Goal: Task Accomplishment & Management: Complete application form

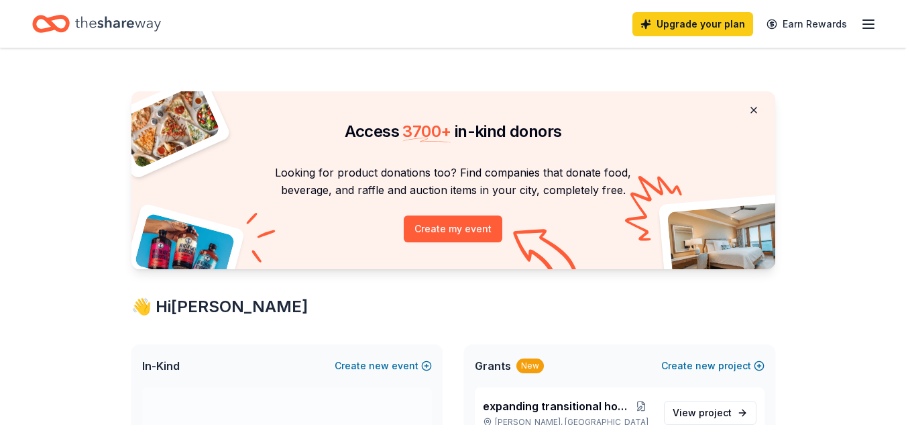
click at [755, 111] on button at bounding box center [754, 110] width 32 height 27
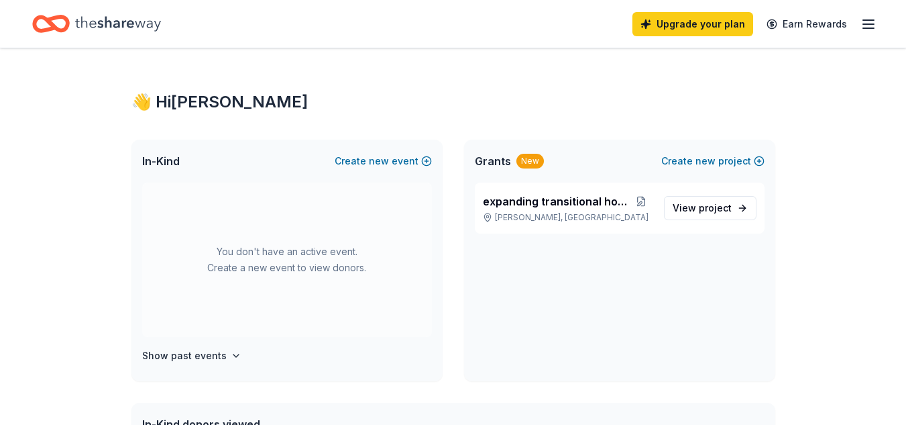
click at [527, 163] on div "New" at bounding box center [531, 161] width 28 height 15
click at [531, 203] on span "expanding transitional housing" at bounding box center [556, 201] width 146 height 16
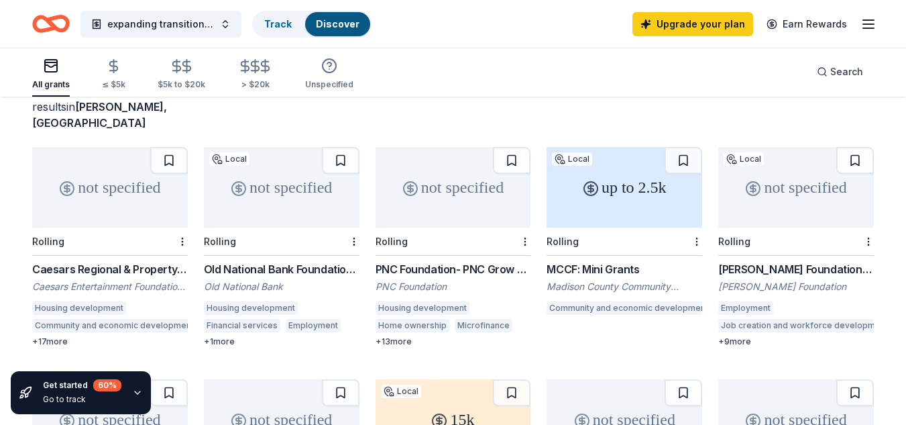
scroll to position [125, 0]
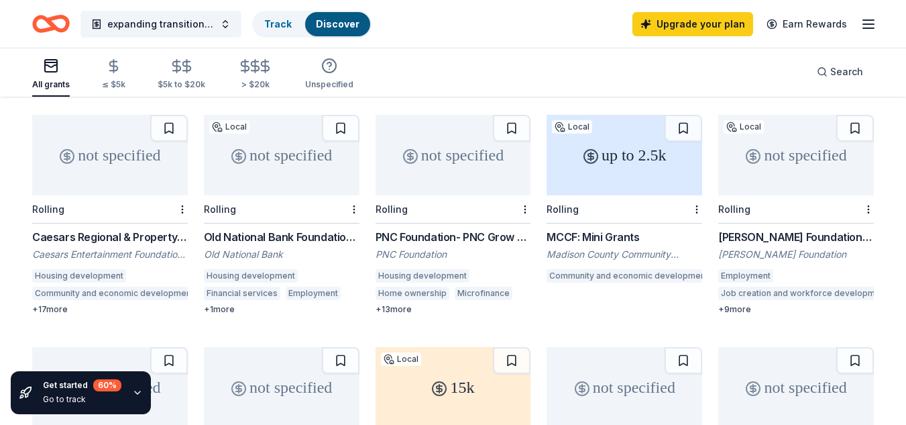
click at [60, 231] on div "Caesars Regional & Property Giving Caesars Entertainment Foundation Inc Housing…" at bounding box center [110, 272] width 156 height 86
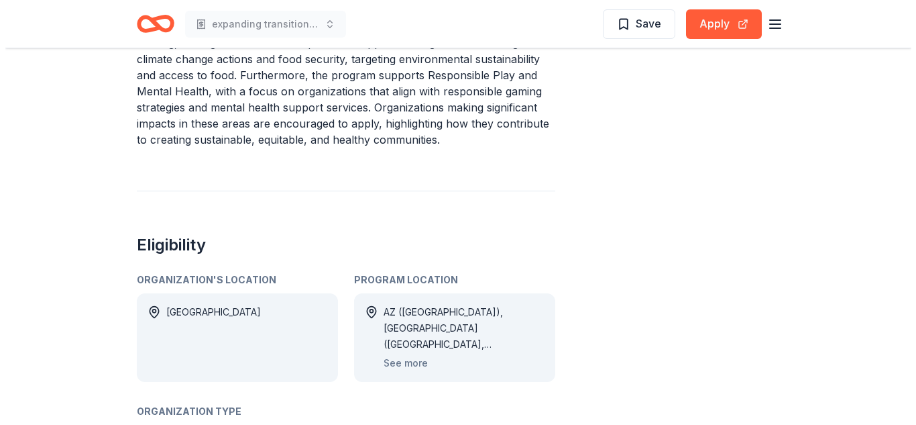
scroll to position [737, 0]
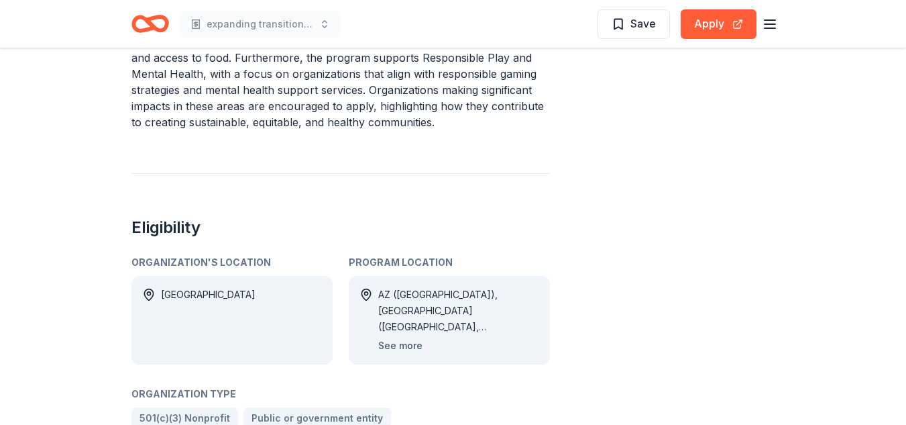
click at [405, 337] on button "See more" at bounding box center [400, 345] width 44 height 16
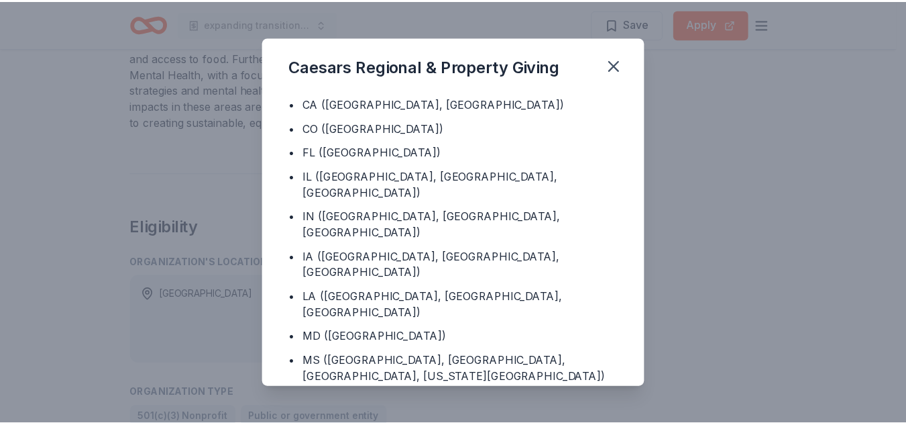
scroll to position [15, 0]
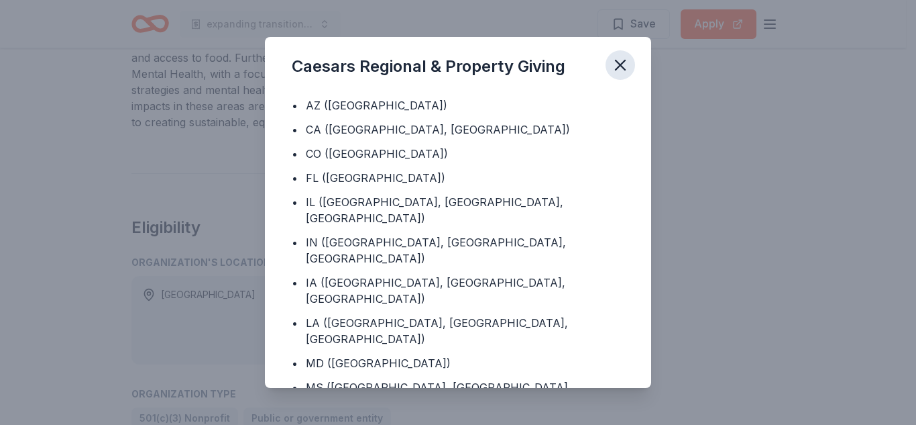
click at [621, 64] on icon "button" at bounding box center [620, 65] width 19 height 19
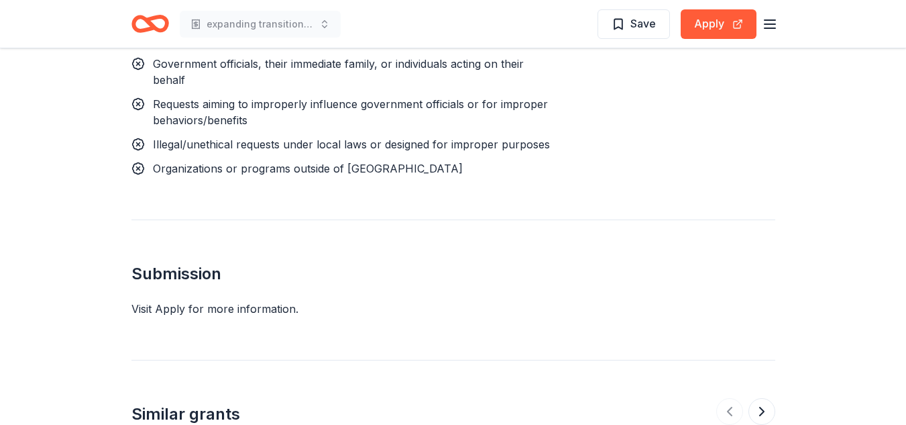
scroll to position [1737, 0]
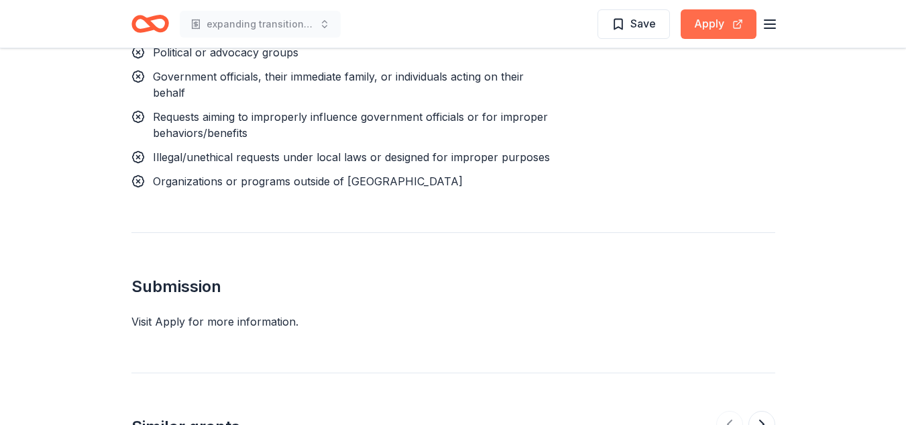
click at [712, 28] on button "Apply" at bounding box center [719, 24] width 76 height 30
